Goal: Information Seeking & Learning: Find specific fact

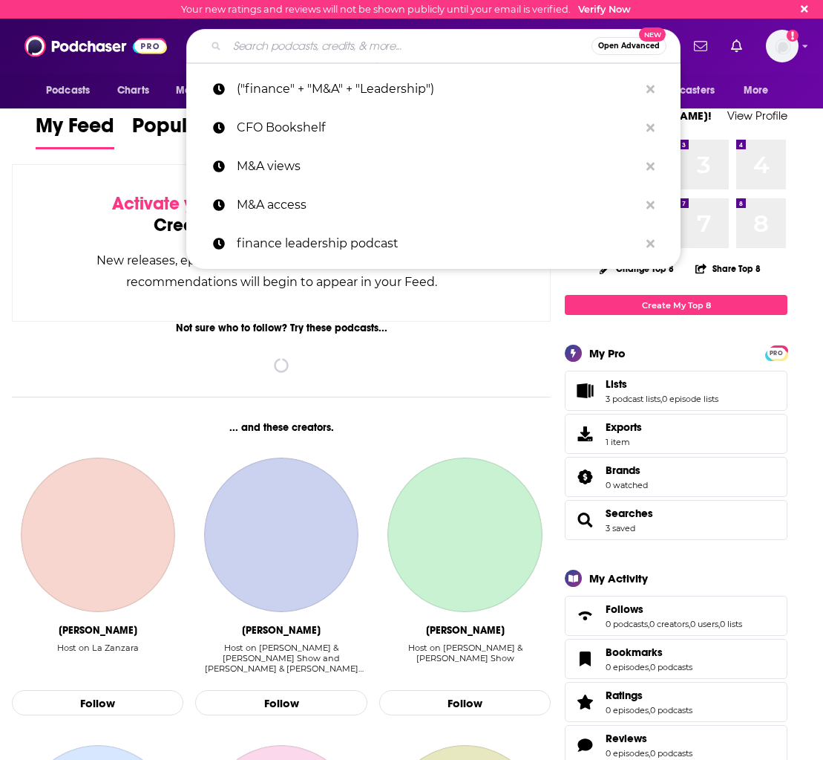
click at [281, 49] on input "Search podcasts, credits, & more..." at bounding box center [409, 46] width 365 height 24
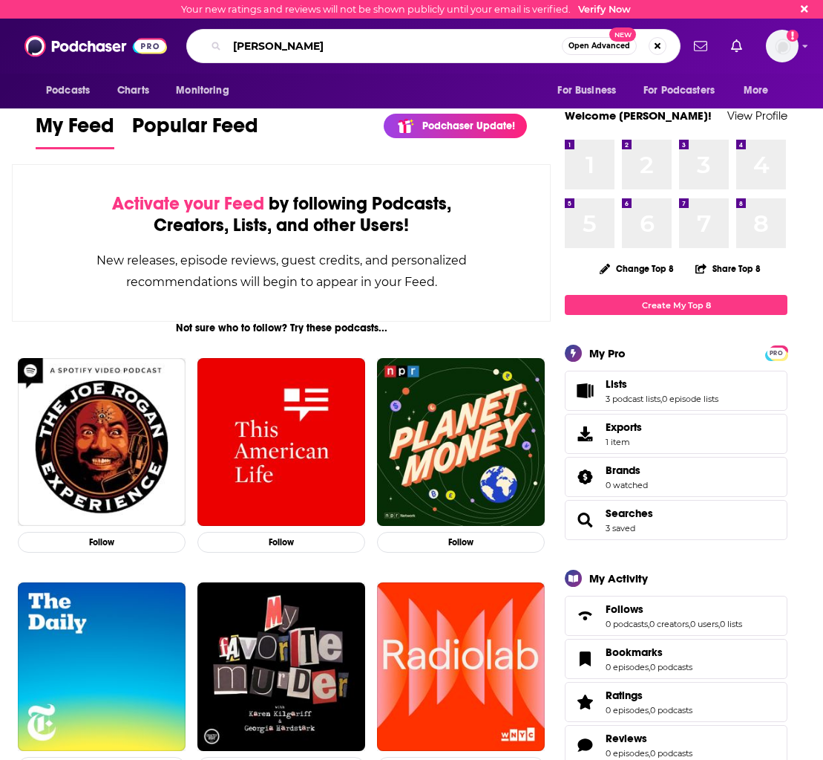
type input "[PERSON_NAME]"
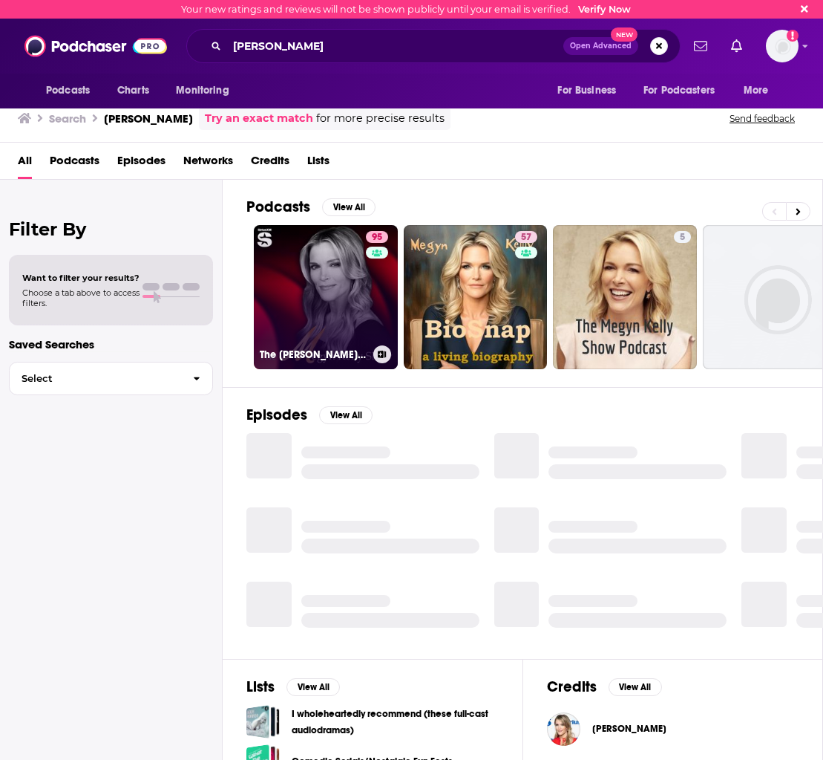
click at [323, 282] on link "95 The [PERSON_NAME] Show" at bounding box center [326, 297] width 144 height 144
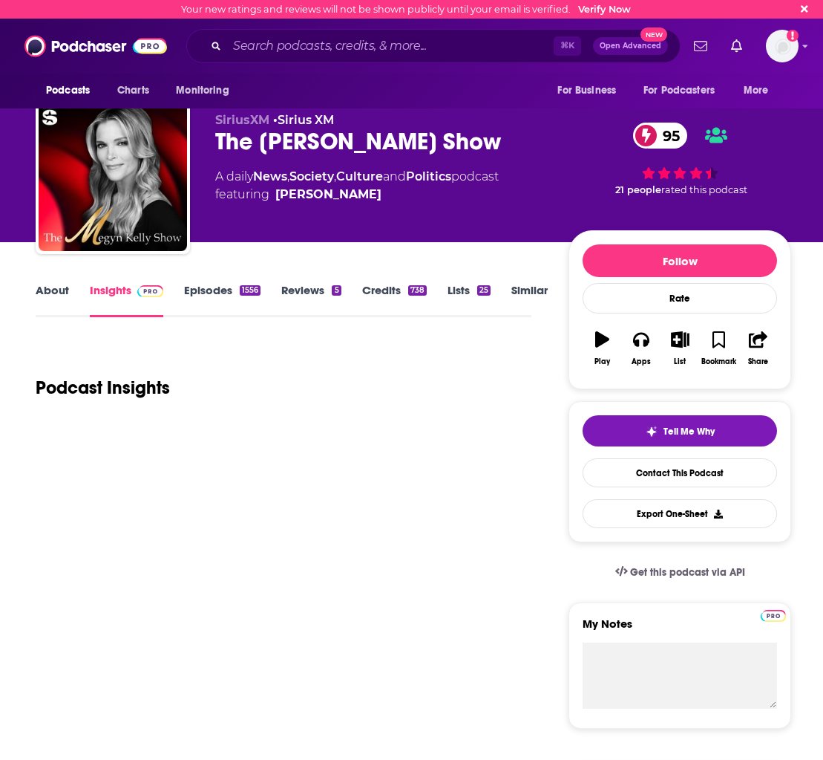
click at [191, 290] on link "Episodes 1556" at bounding box center [222, 300] width 76 height 34
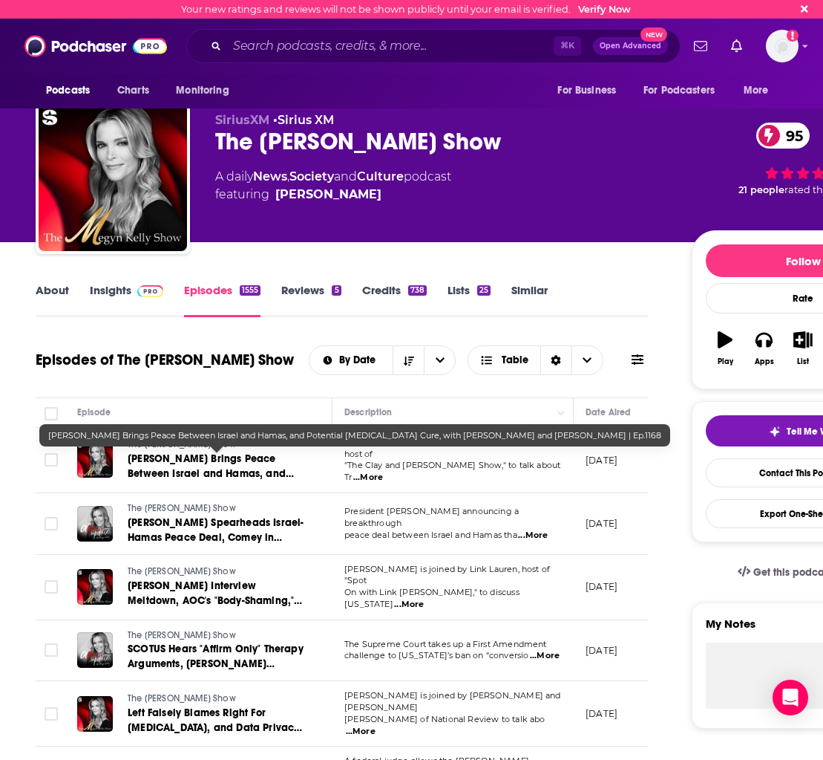
click at [271, 460] on span "[PERSON_NAME] Brings Peace Between Israel and Hamas, and Potential [MEDICAL_DAT…" at bounding box center [211, 488] width 166 height 72
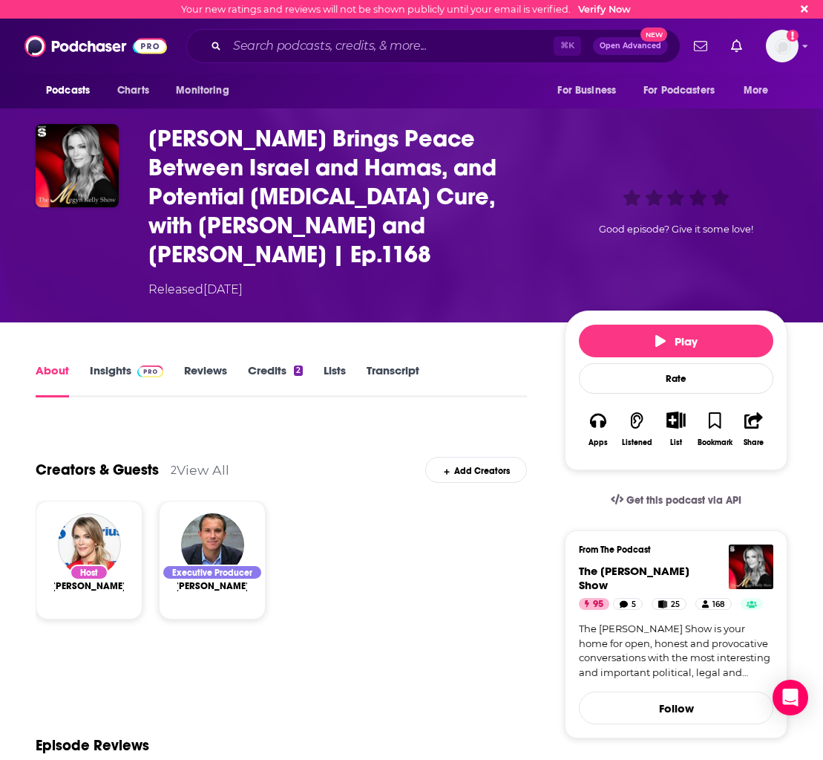
scroll to position [57, 0]
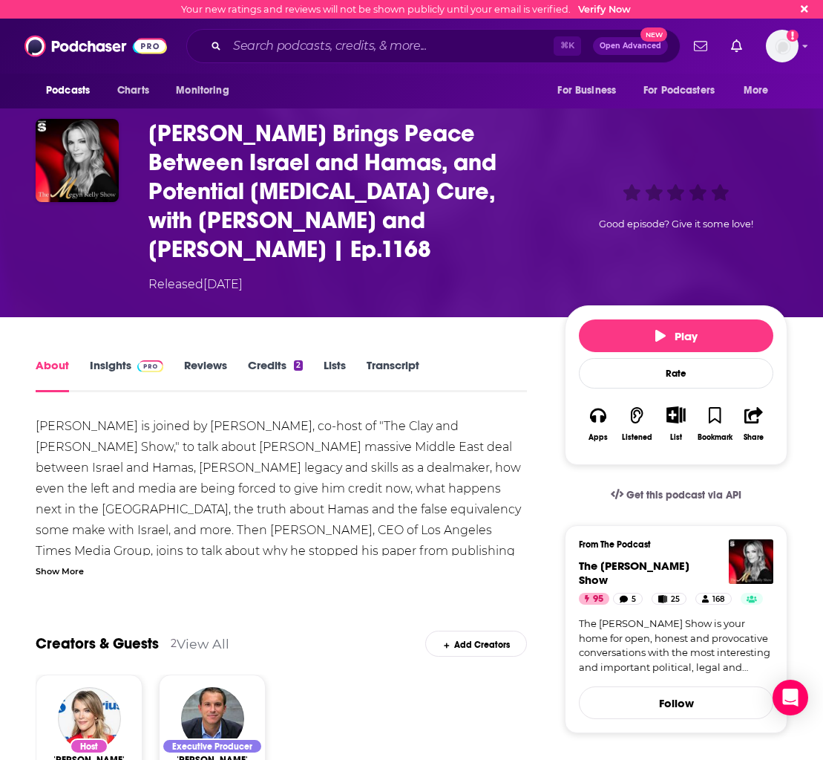
click at [393, 358] on link "Transcript" at bounding box center [393, 375] width 53 height 34
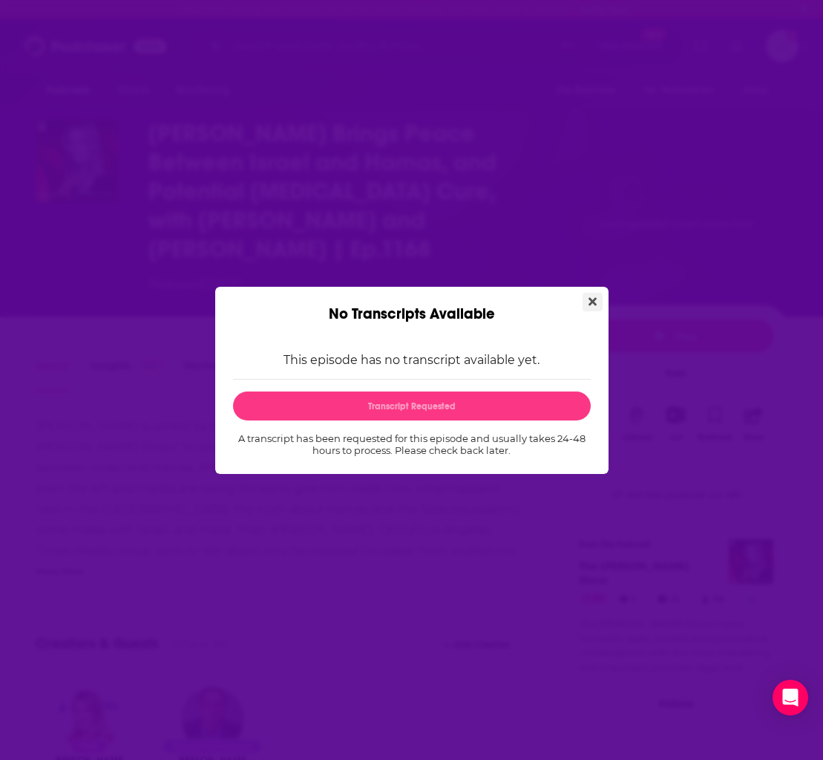
click at [594, 298] on icon "Close" at bounding box center [593, 301] width 8 height 8
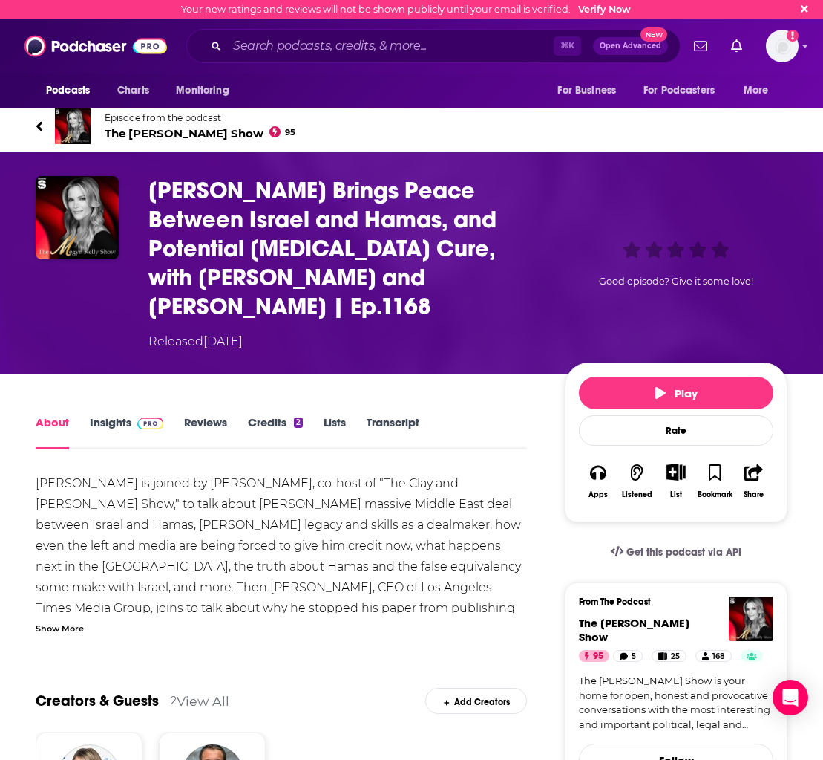
scroll to position [57, 0]
